Goal: Information Seeking & Learning: Learn about a topic

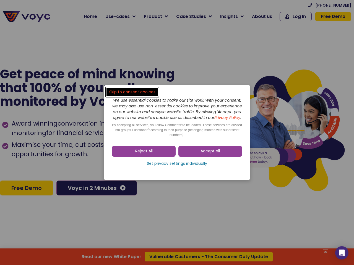
click at [210, 154] on span "Accept all" at bounding box center [209, 152] width 19 height 6
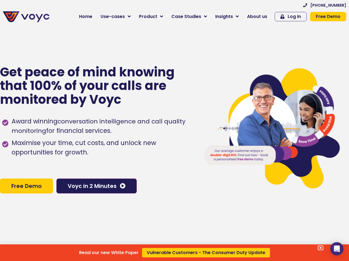
click at [144, 154] on div "Read our new White Paper Vulnerable Customers - The Consumer Duty Update" at bounding box center [174, 130] width 349 height 261
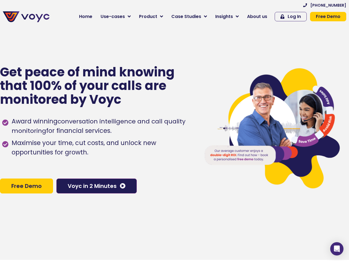
click at [177, 167] on div "Award winning conversation intelligence and call quality monitoring for financi…" at bounding box center [97, 142] width 191 height 57
